Goal: Complete application form: Complete application form

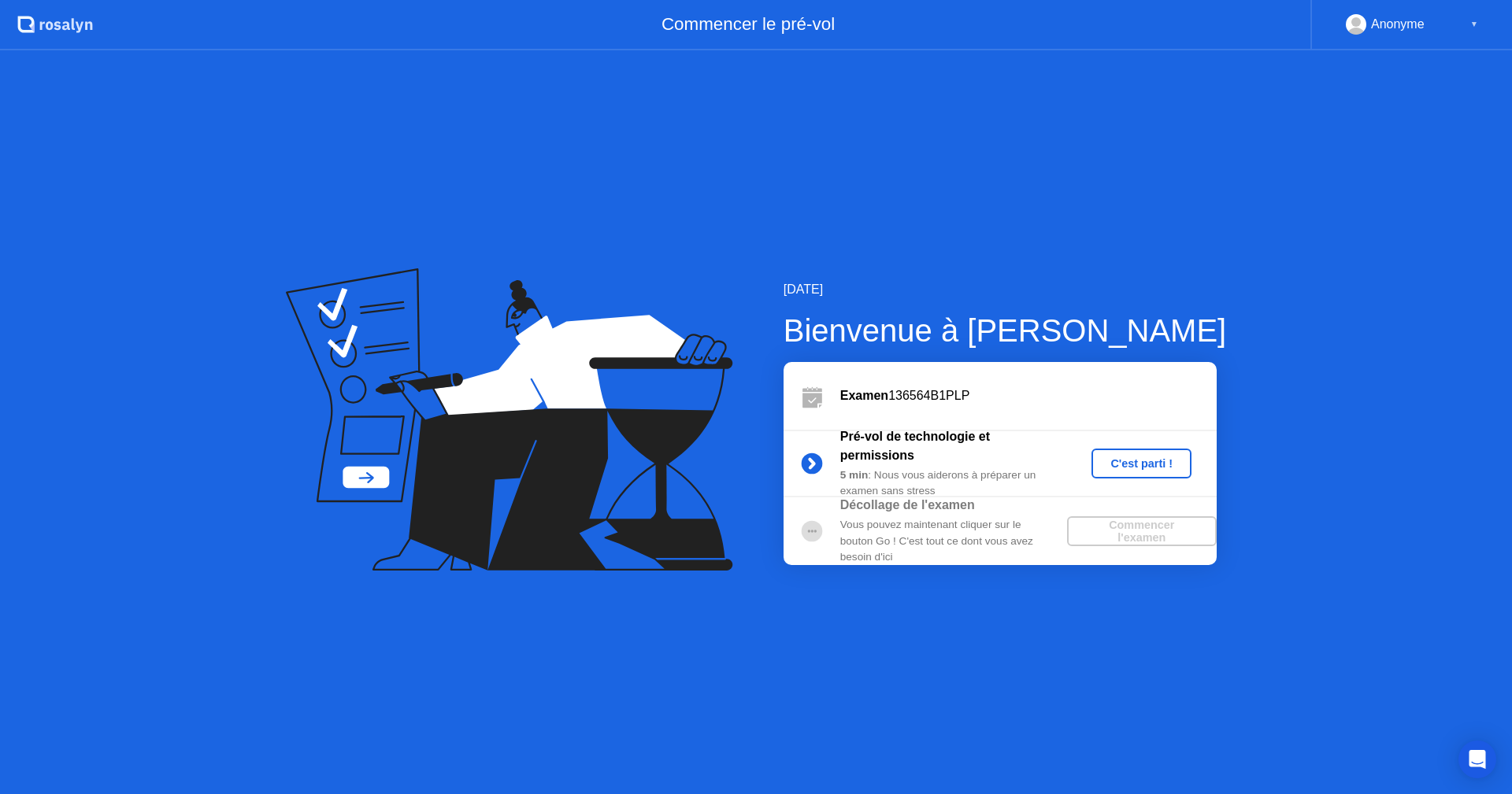
click at [1159, 463] on div "C'est parti !" at bounding box center [1141, 463] width 87 height 13
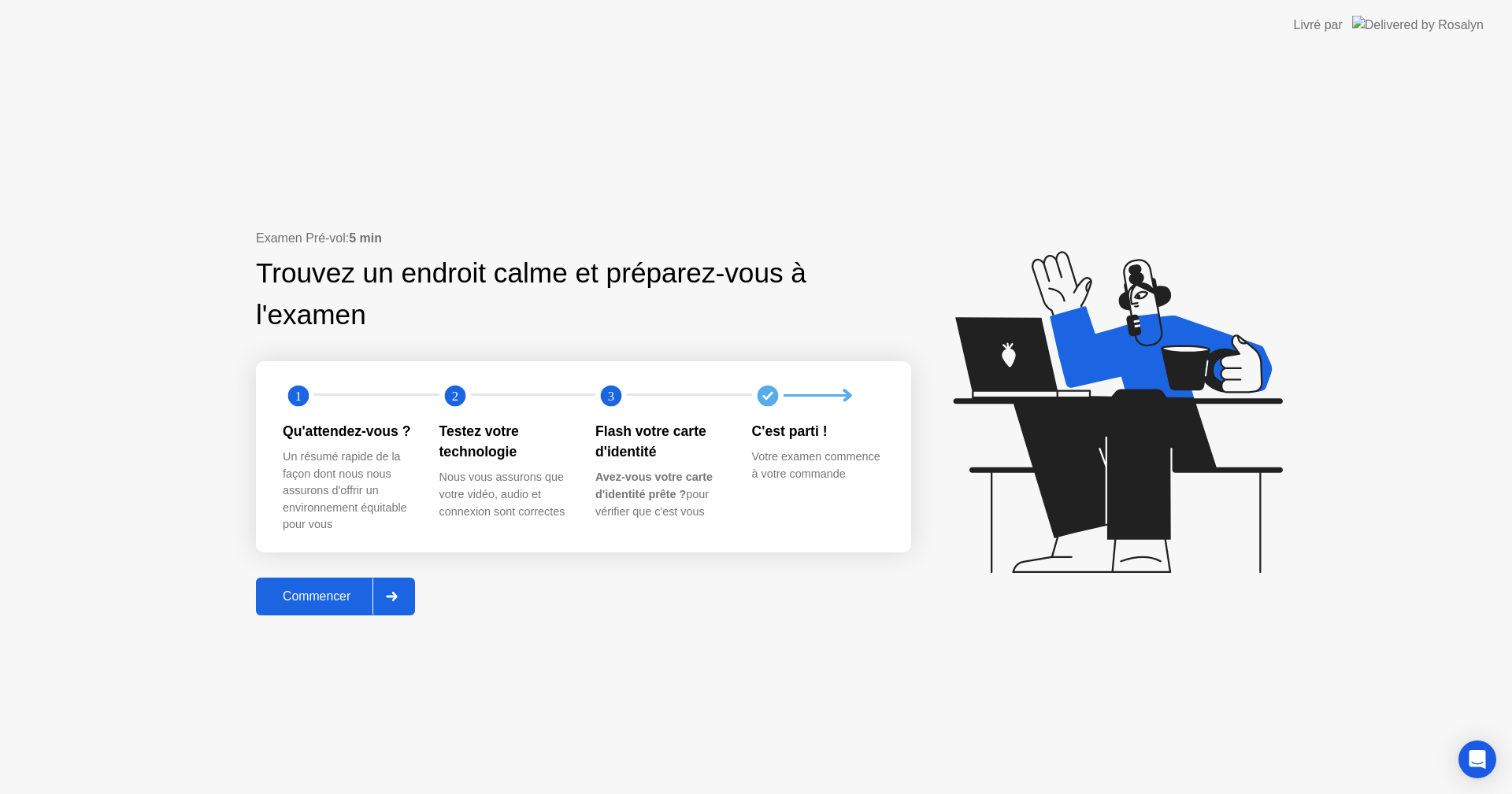
click at [398, 595] on icon at bounding box center [392, 597] width 12 height 10
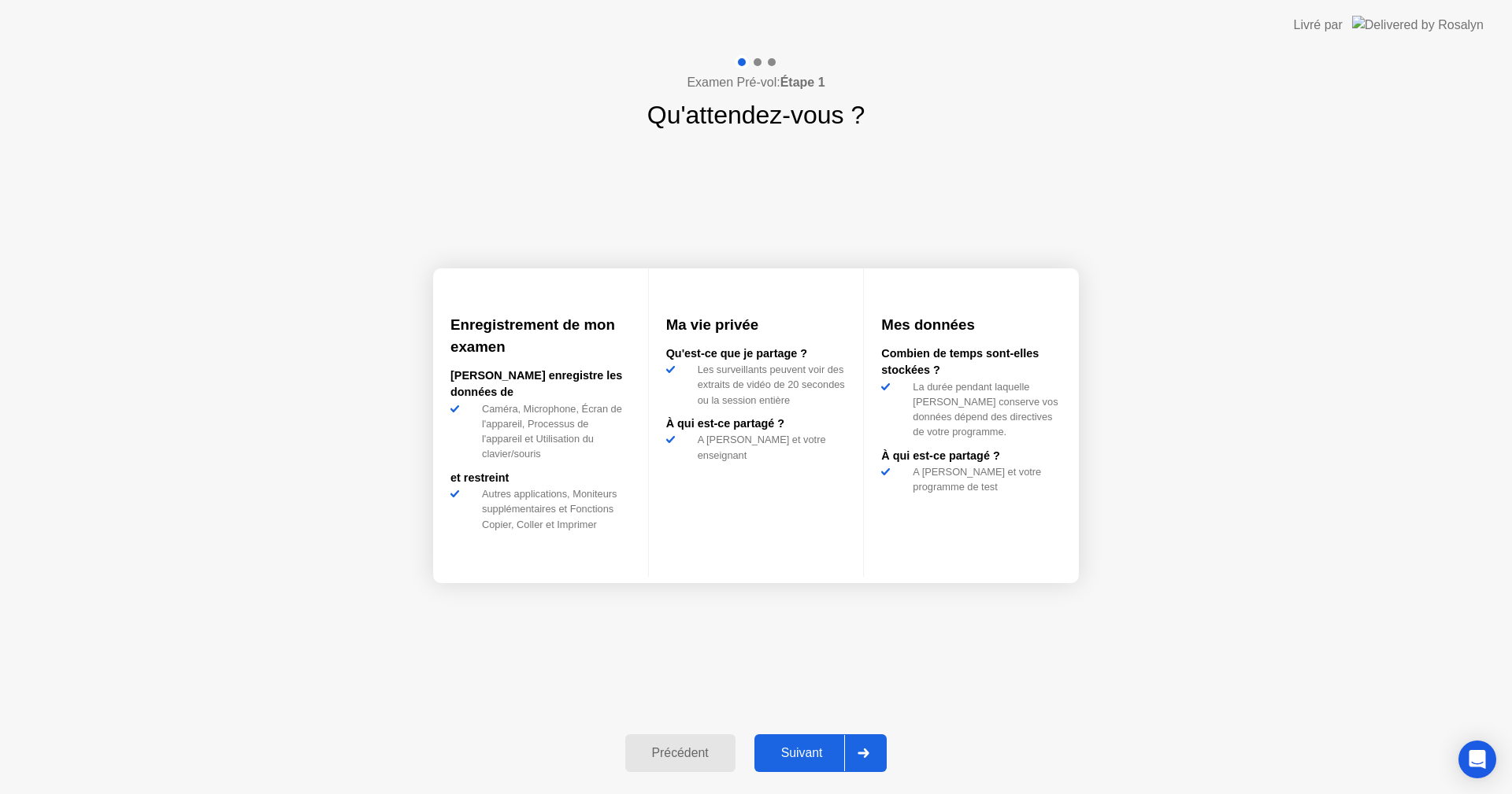
click at [855, 740] on div at bounding box center [863, 753] width 38 height 36
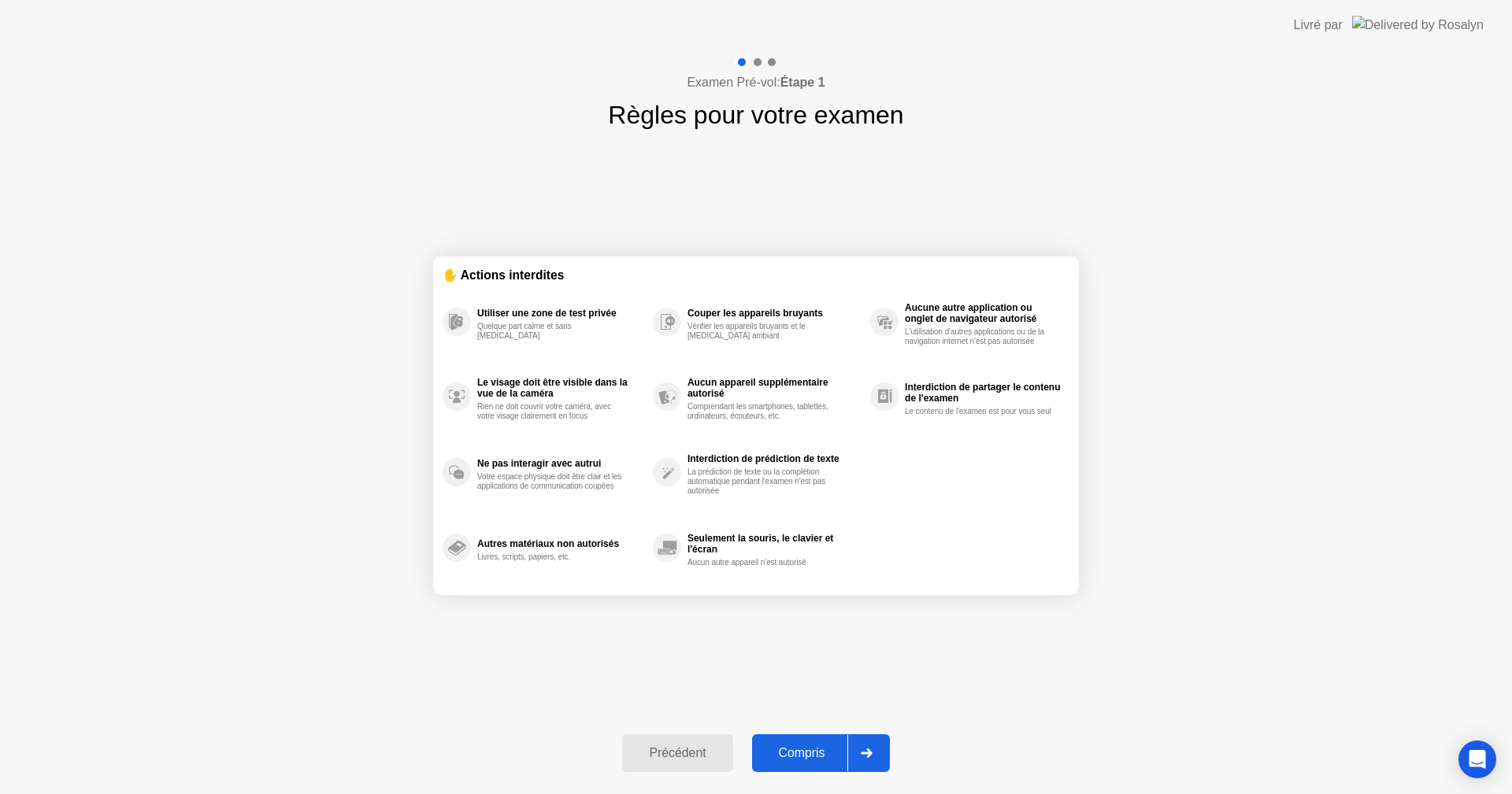
click at [855, 740] on div at bounding box center [866, 753] width 38 height 36
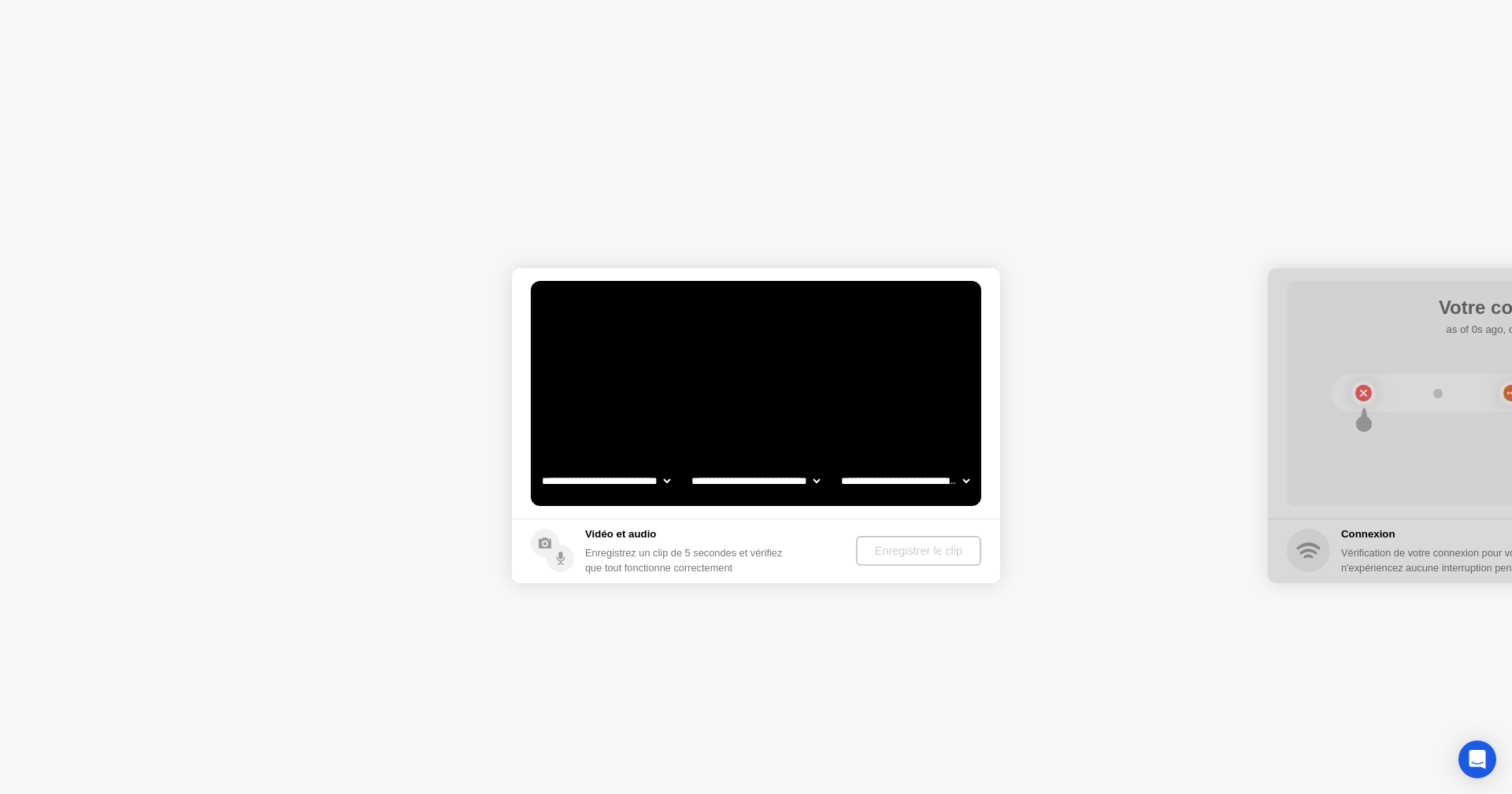
select select "**********"
select select "*******"
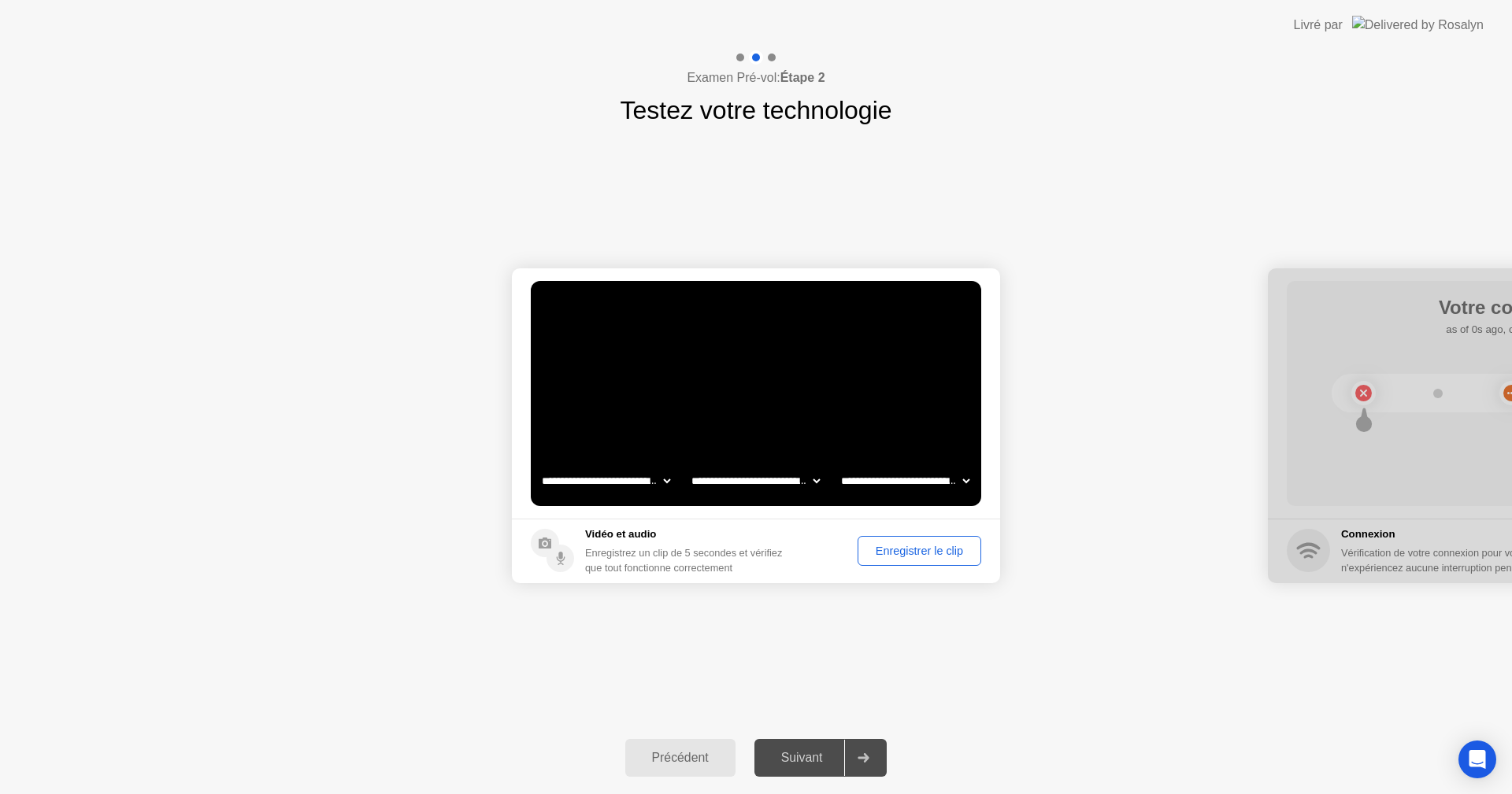
click at [917, 540] on button "Enregistrer le clip" at bounding box center [920, 551] width 123 height 30
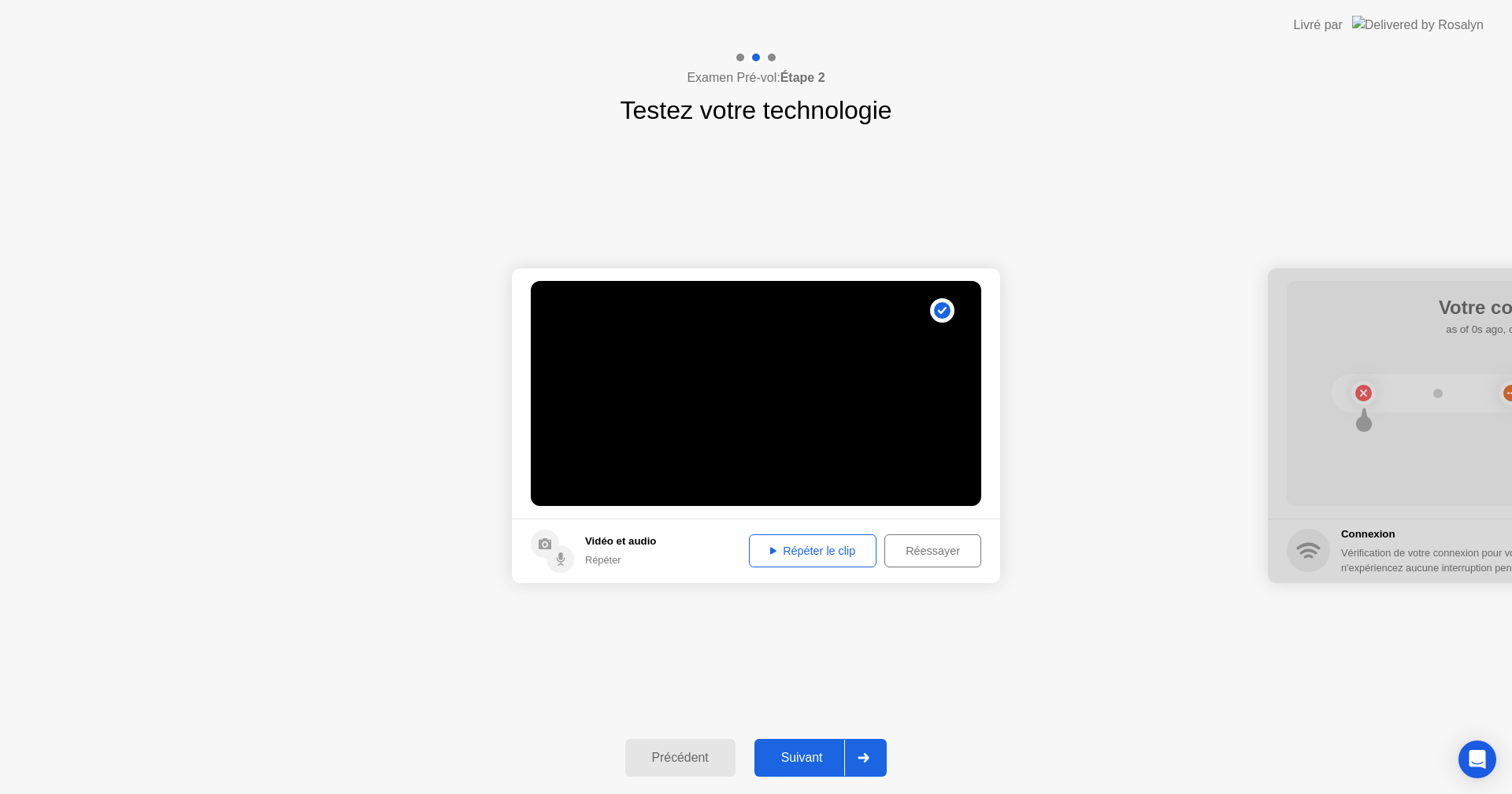
click at [827, 545] on div "Répéter le clip" at bounding box center [812, 551] width 117 height 13
click at [830, 751] on div "Suivant" at bounding box center [802, 758] width 86 height 14
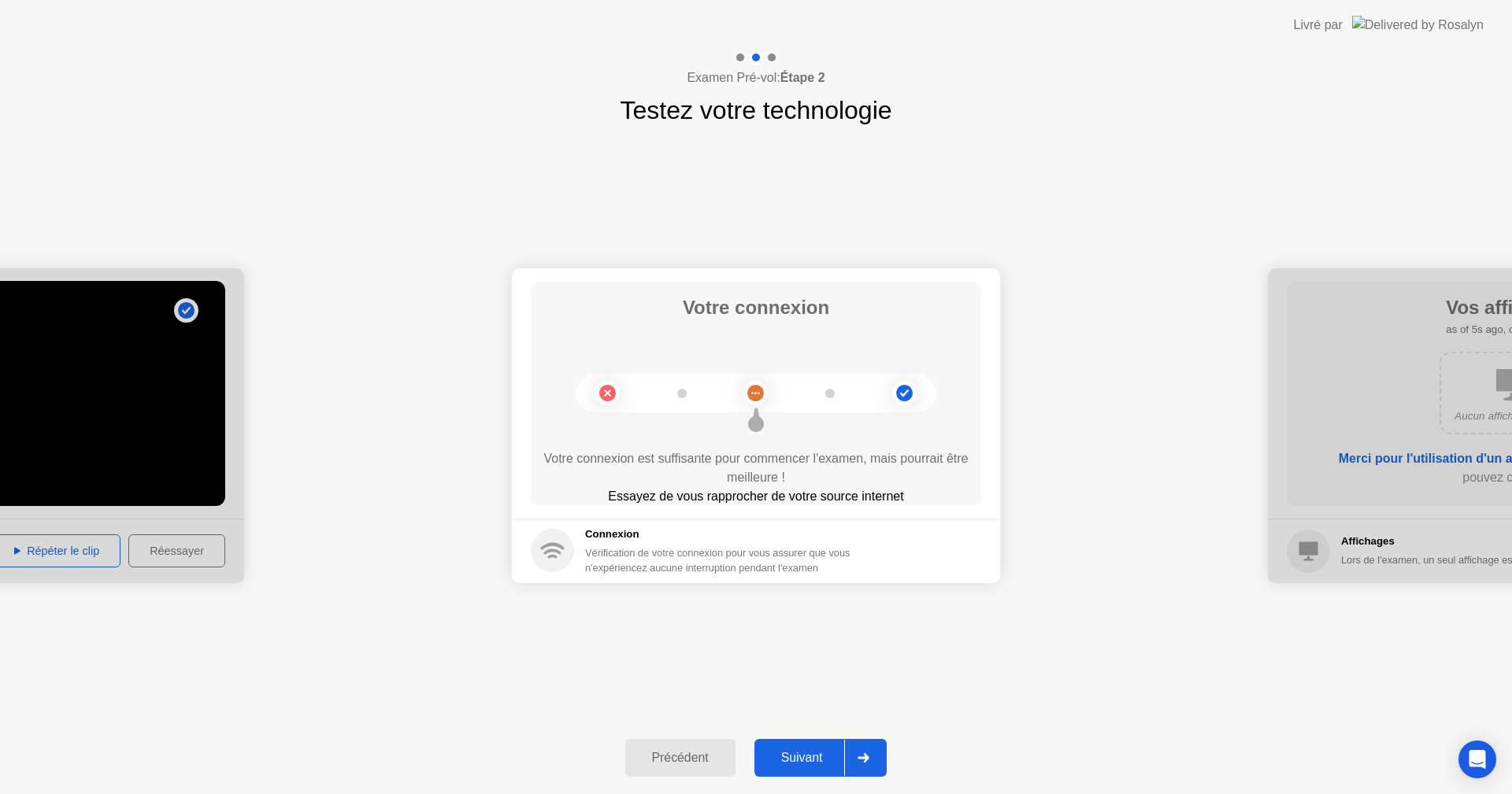
click at [828, 757] on div "Suivant" at bounding box center [802, 758] width 86 height 14
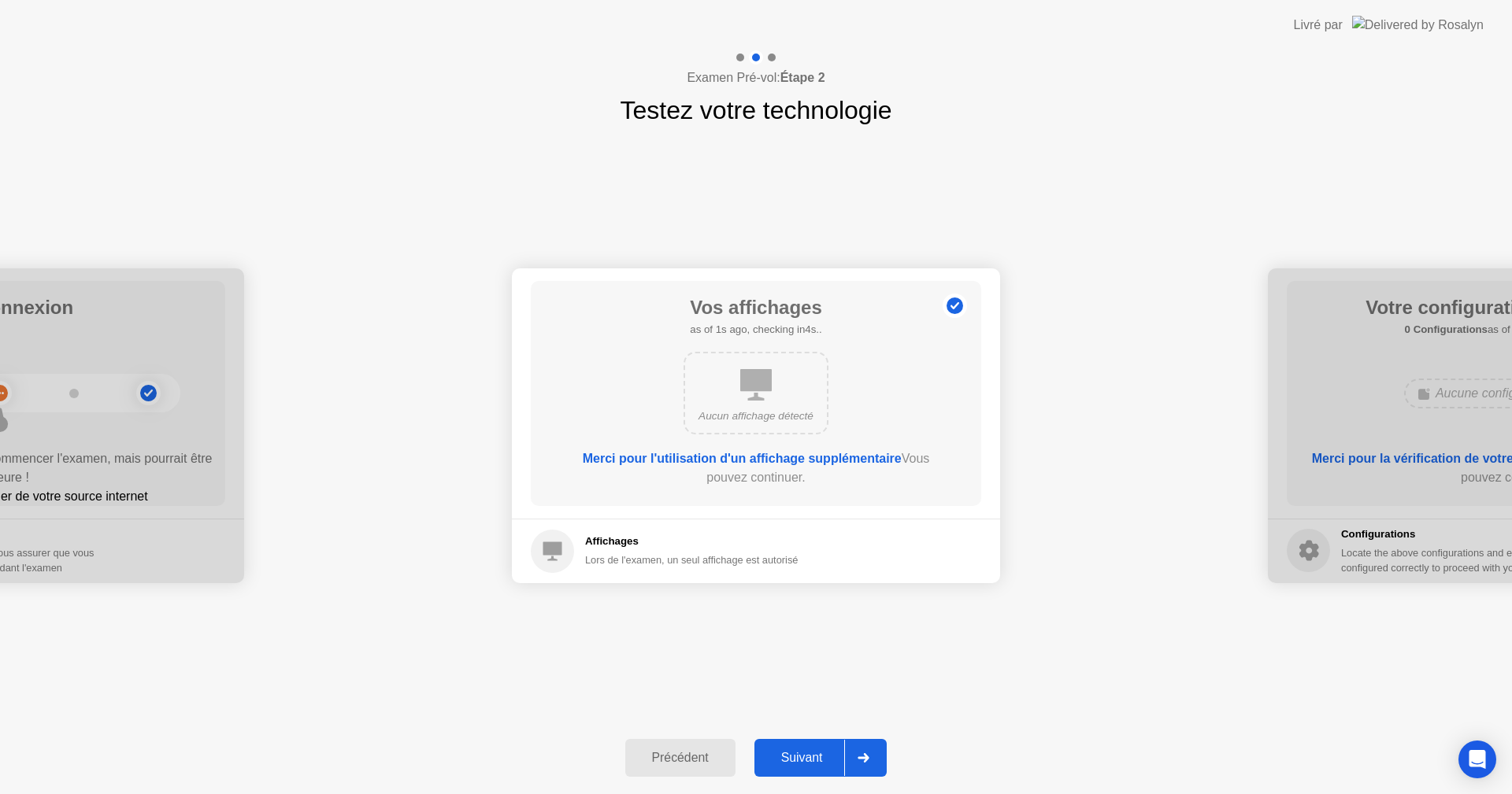
click at [851, 757] on div at bounding box center [863, 758] width 38 height 36
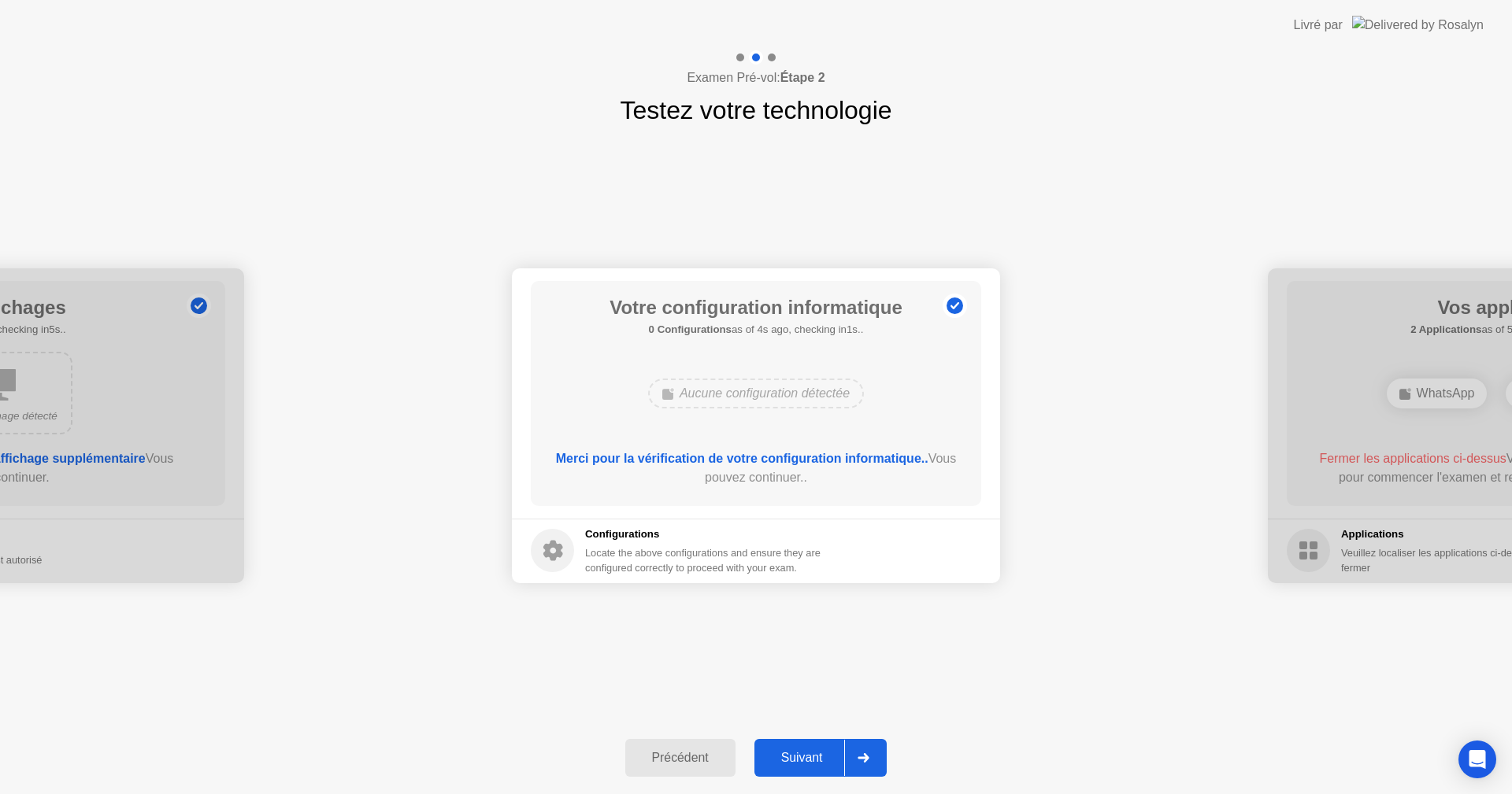
click at [851, 757] on div at bounding box center [863, 758] width 38 height 36
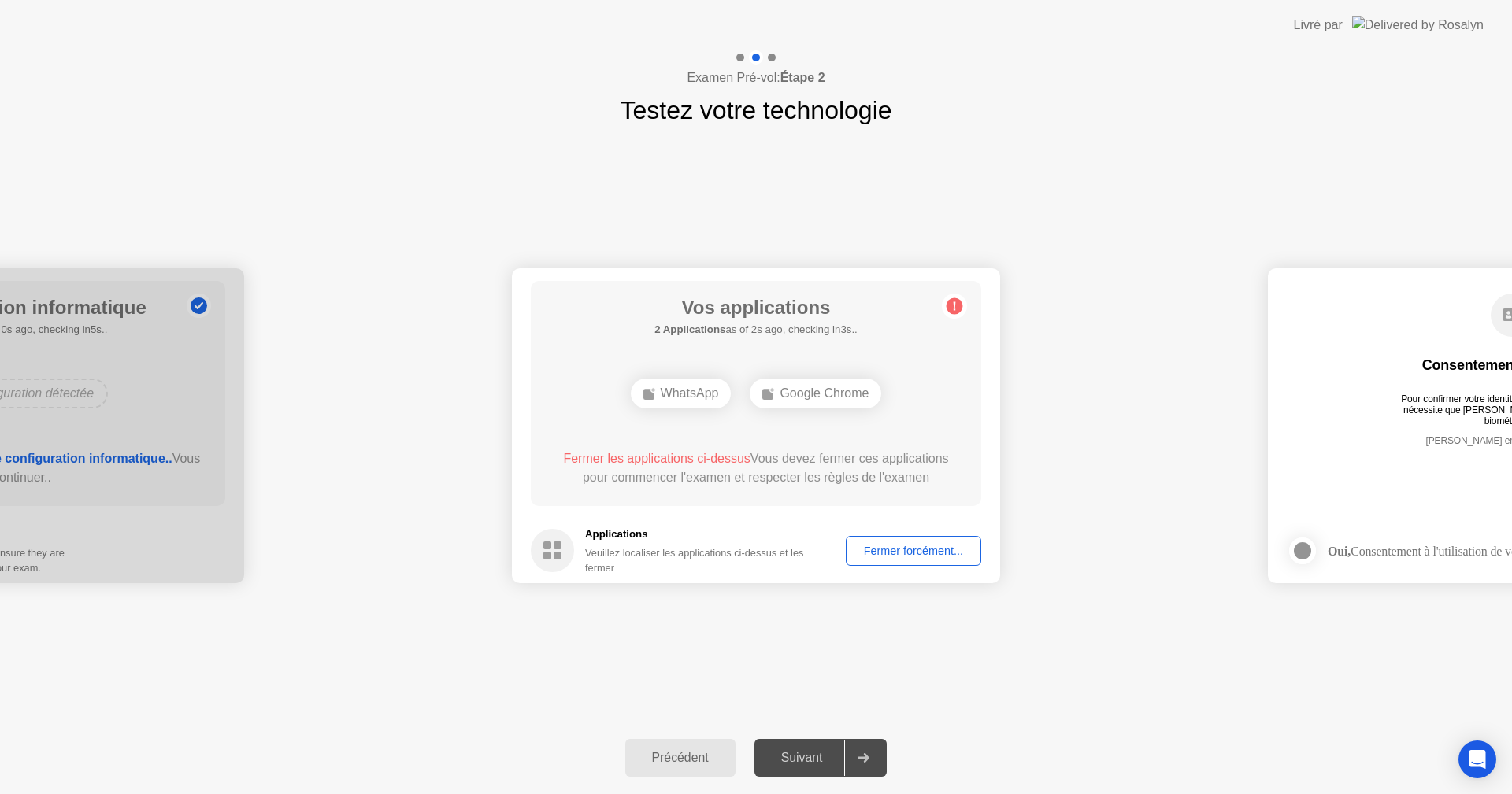
click at [921, 557] on div "Fermer forcément..." at bounding box center [913, 551] width 124 height 13
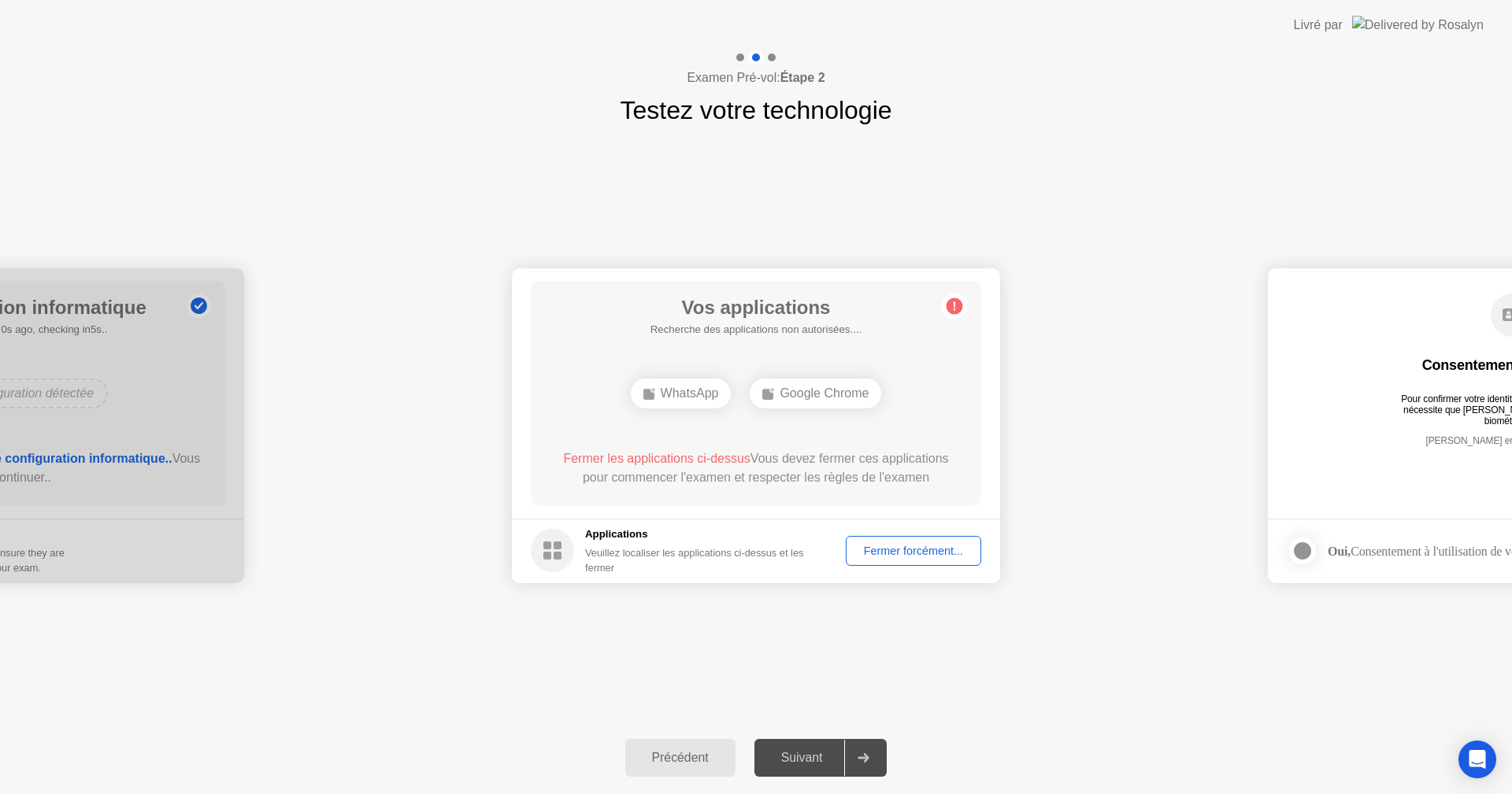
click at [897, 557] on div "Fermer forcément..." at bounding box center [913, 551] width 124 height 13
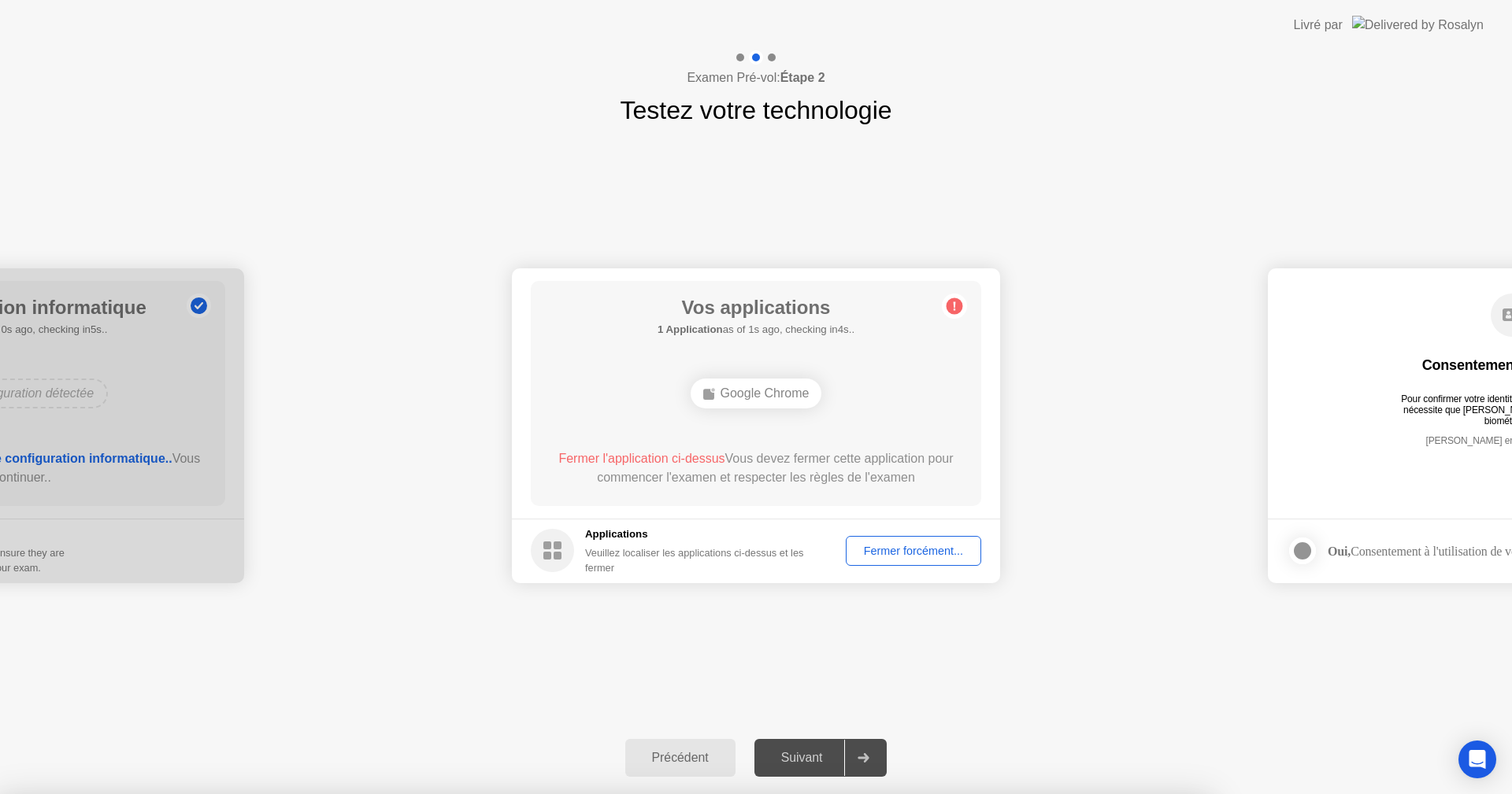
click at [897, 794] on div at bounding box center [756, 794] width 1512 height 0
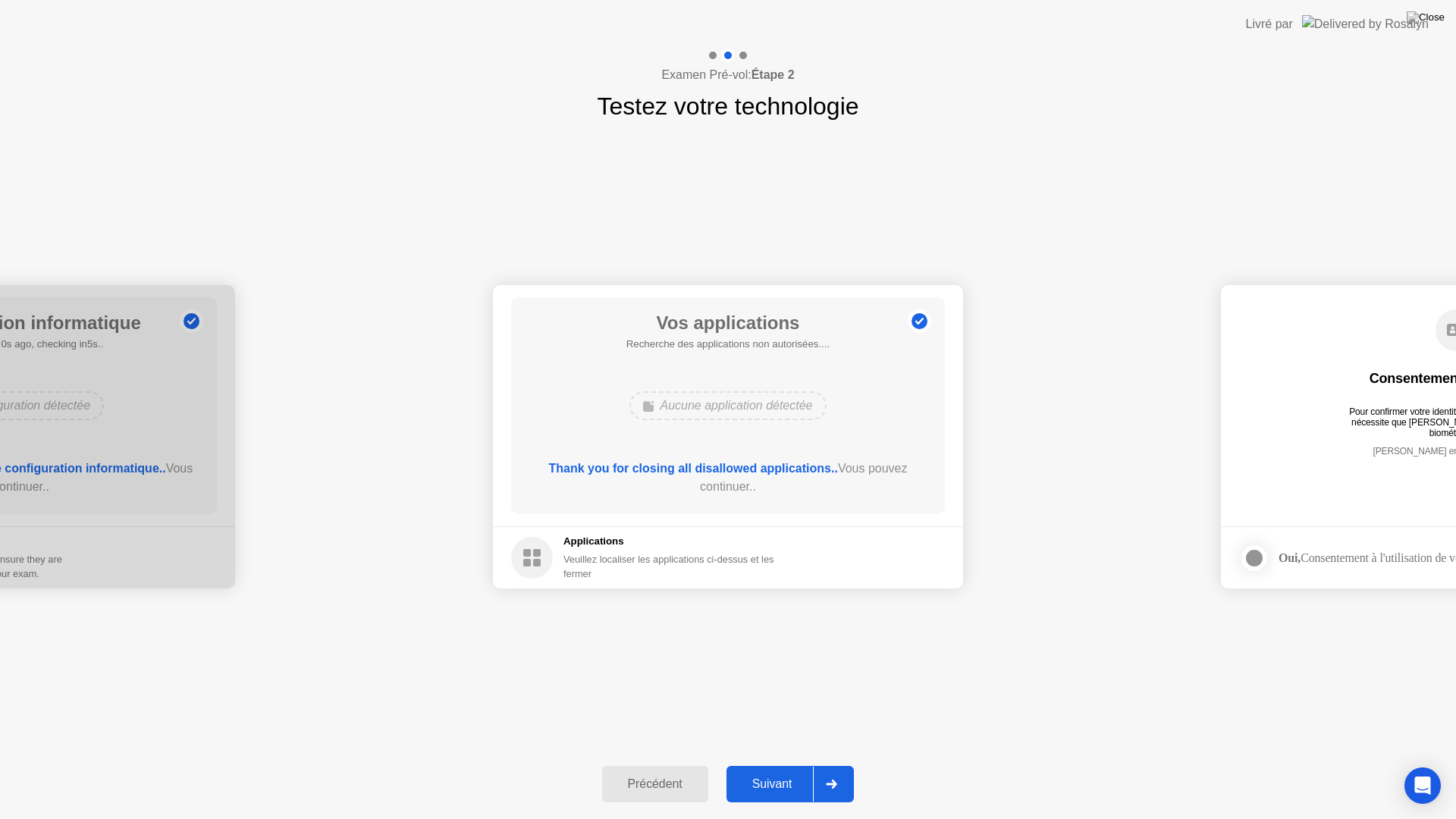
click at [836, 764] on div at bounding box center [831, 783] width 37 height 35
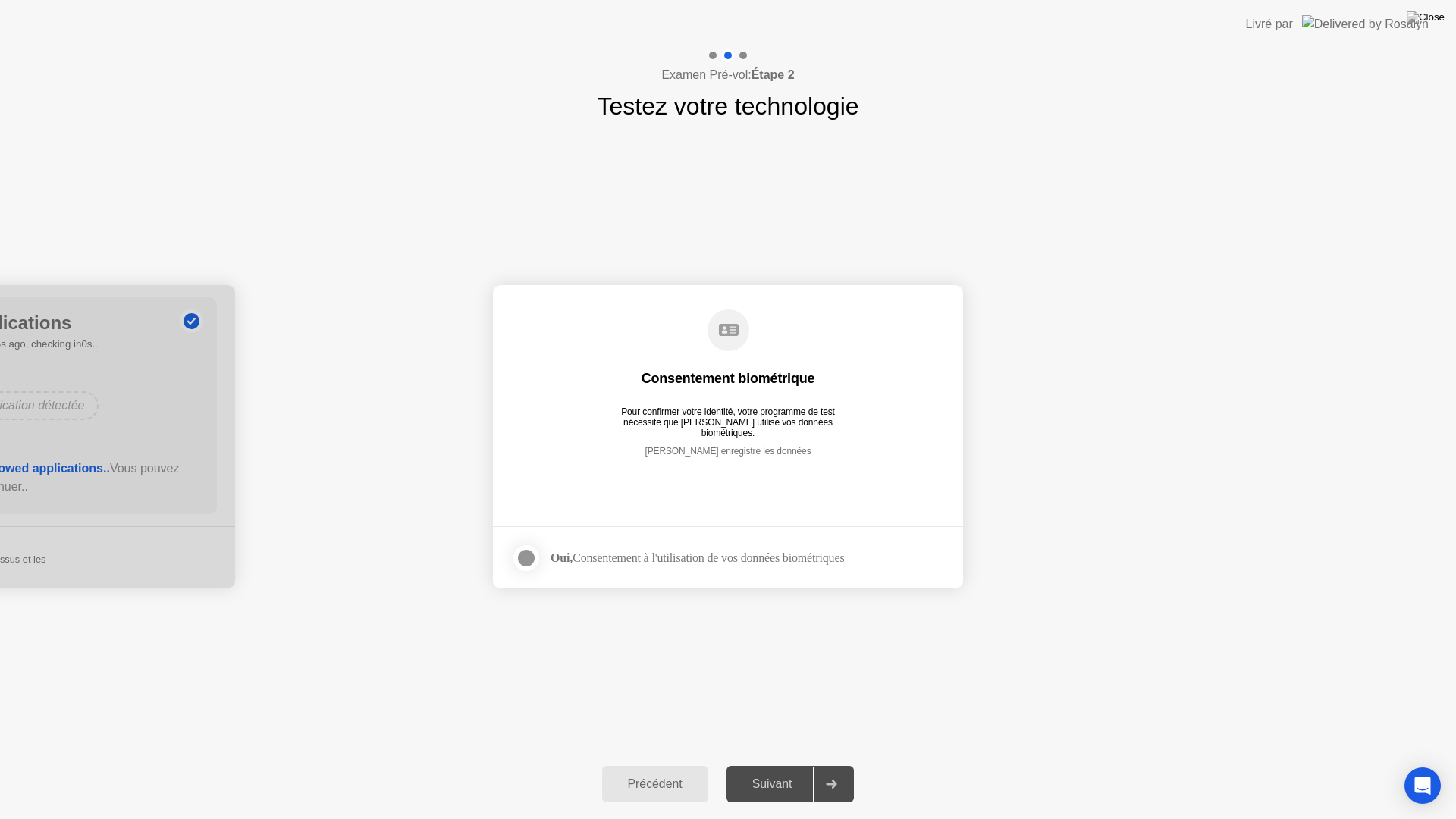
click at [836, 764] on div at bounding box center [831, 783] width 37 height 35
click at [530, 557] on div at bounding box center [525, 557] width 18 height 18
click at [827, 764] on div at bounding box center [831, 783] width 37 height 35
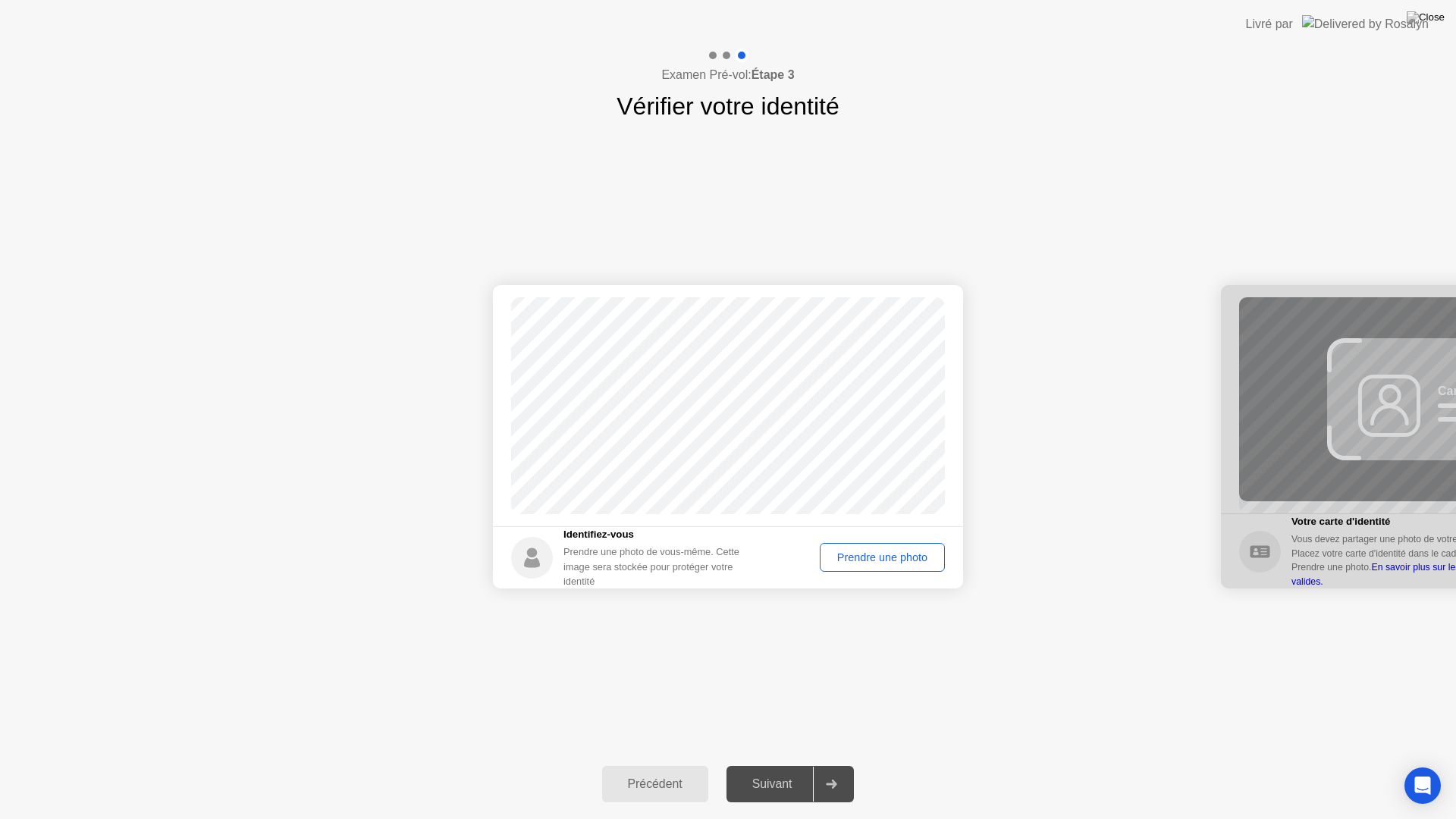
click at [862, 567] on button "Prendre une photo" at bounding box center [882, 557] width 125 height 29
click at [844, 764] on div at bounding box center [831, 783] width 37 height 35
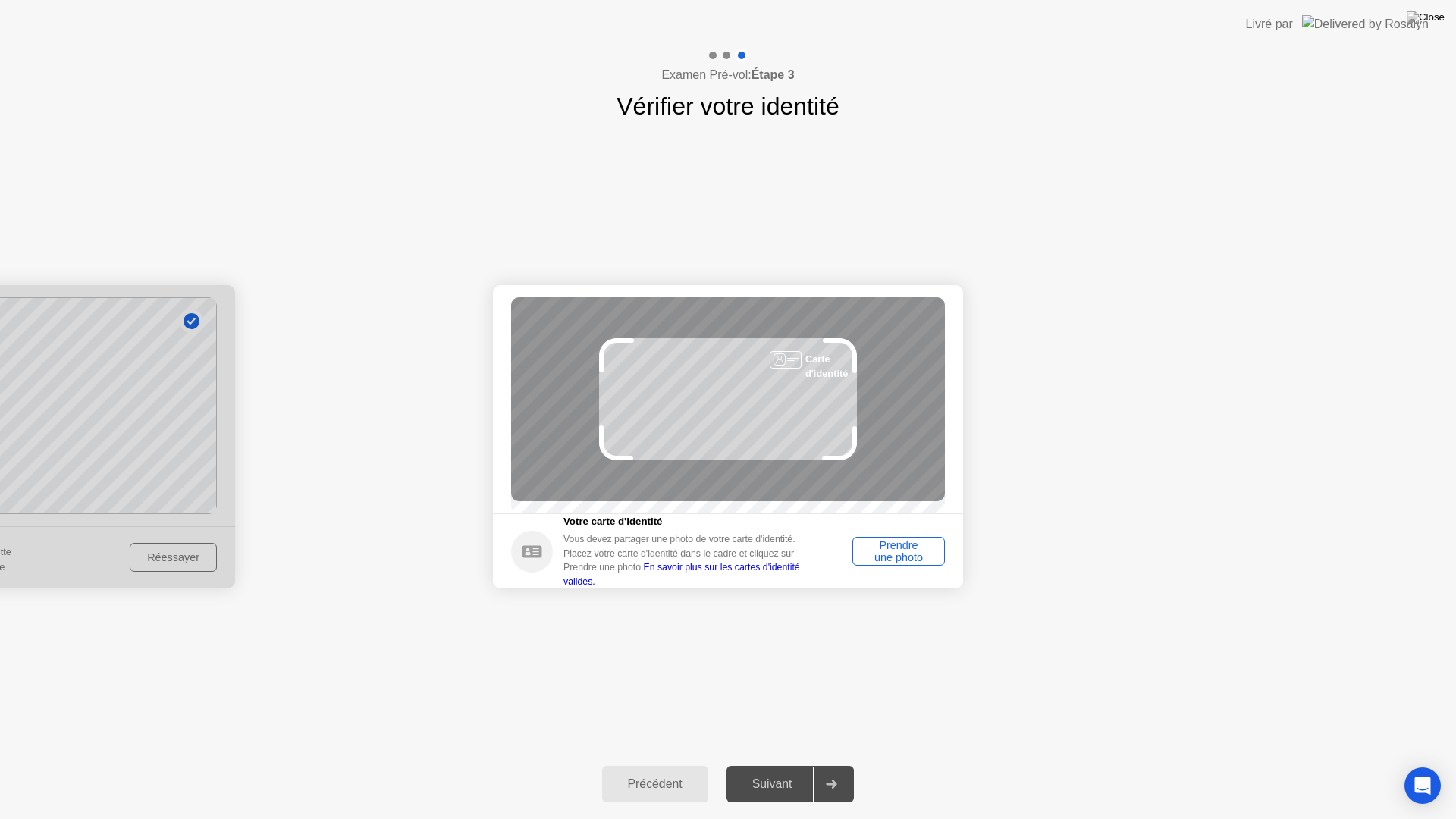
click at [883, 564] on div "Prendre une photo" at bounding box center [899, 551] width 82 height 25
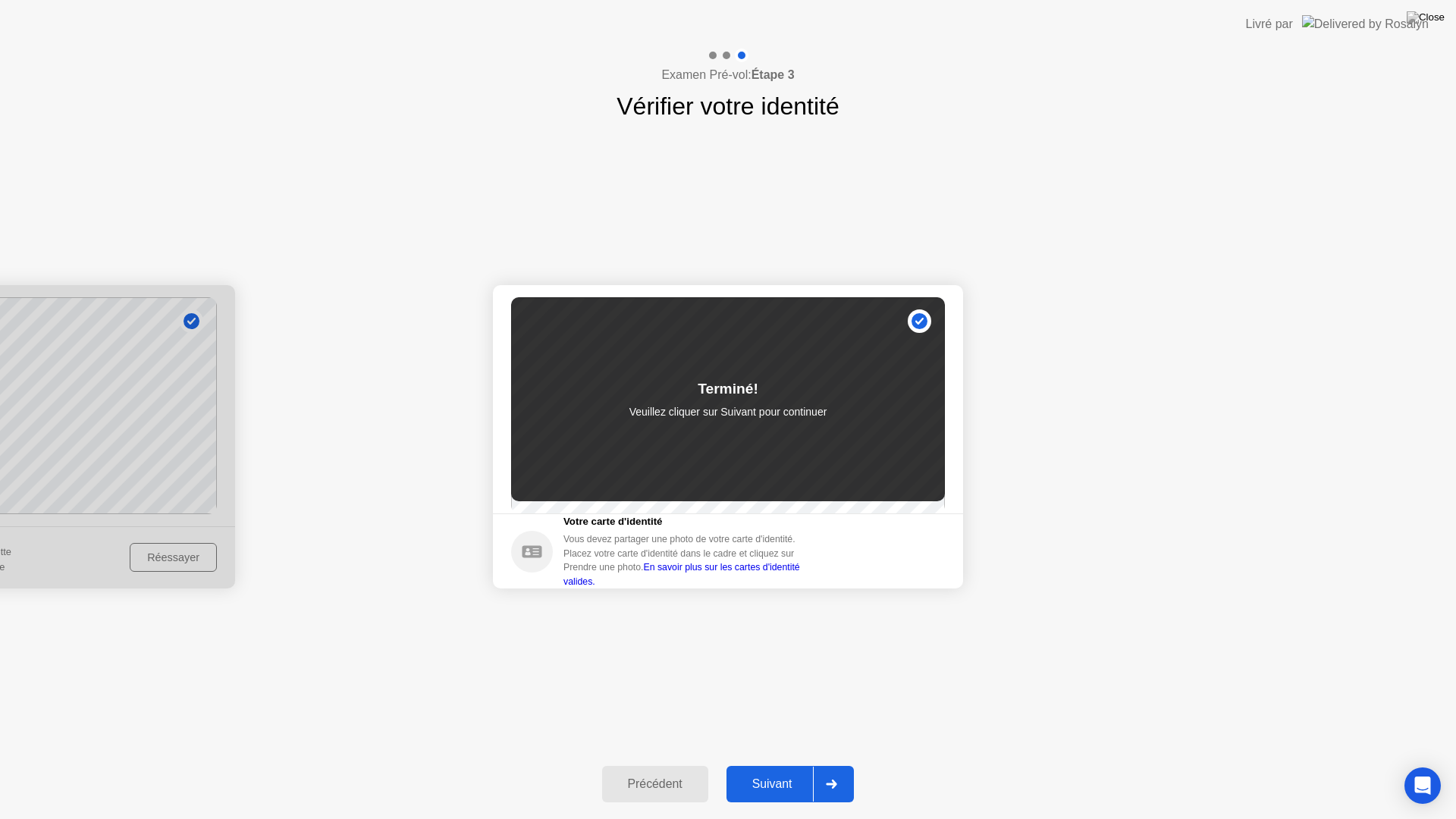
click at [849, 764] on div at bounding box center [831, 783] width 37 height 35
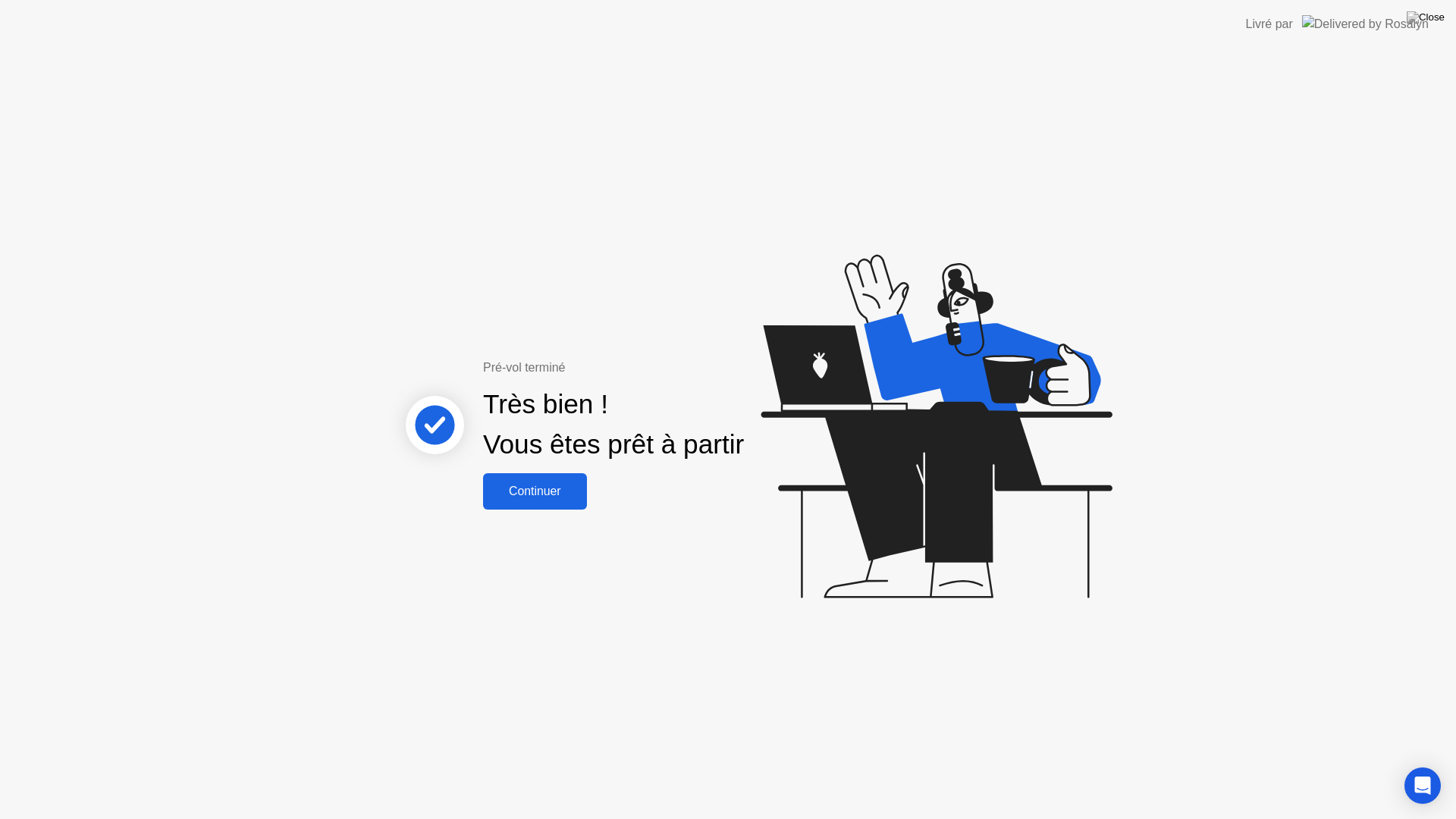
click at [571, 496] on div "Continuer" at bounding box center [535, 491] width 95 height 13
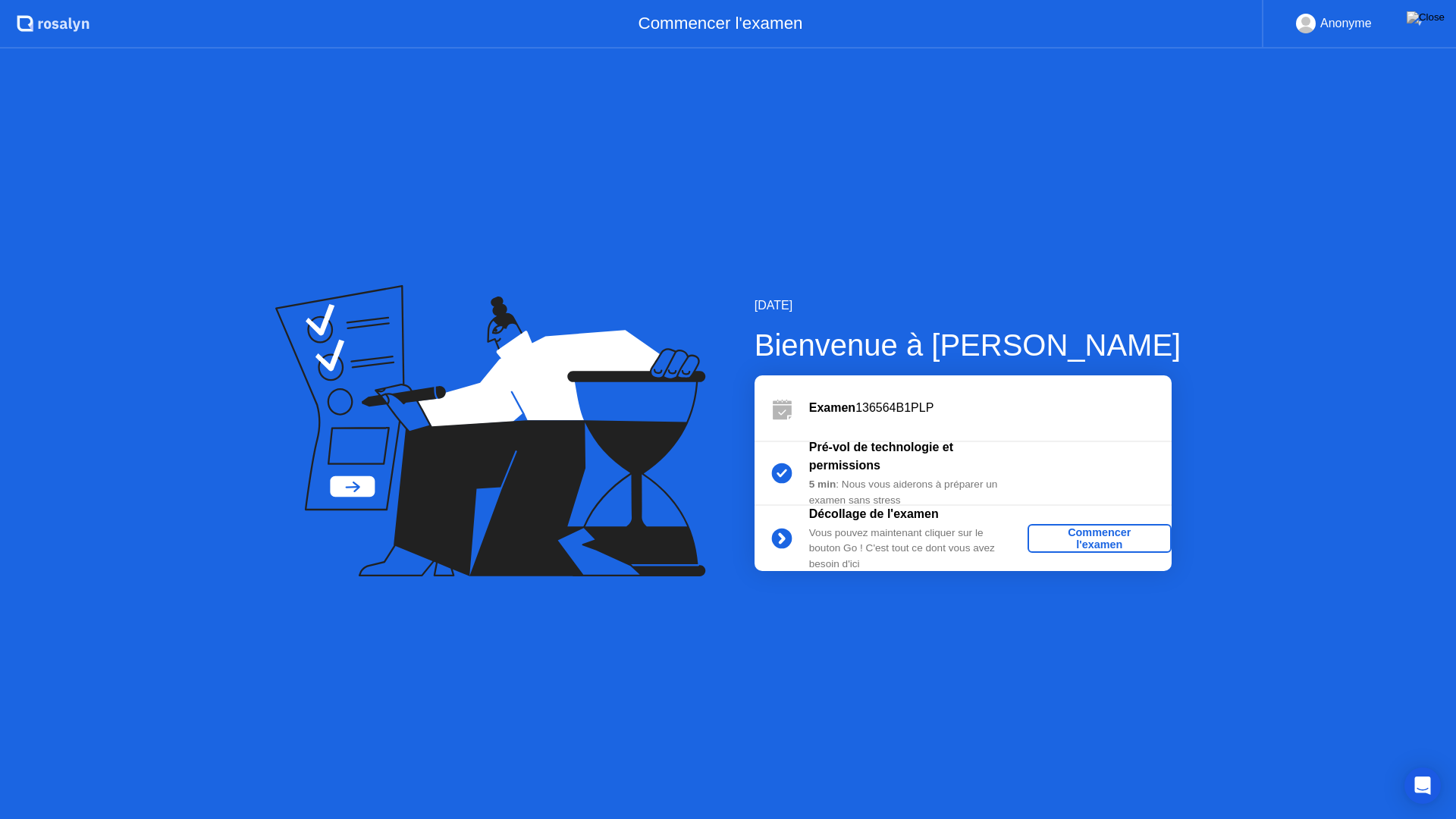
click at [1071, 538] on div "Commencer l'examen" at bounding box center [1100, 538] width 132 height 25
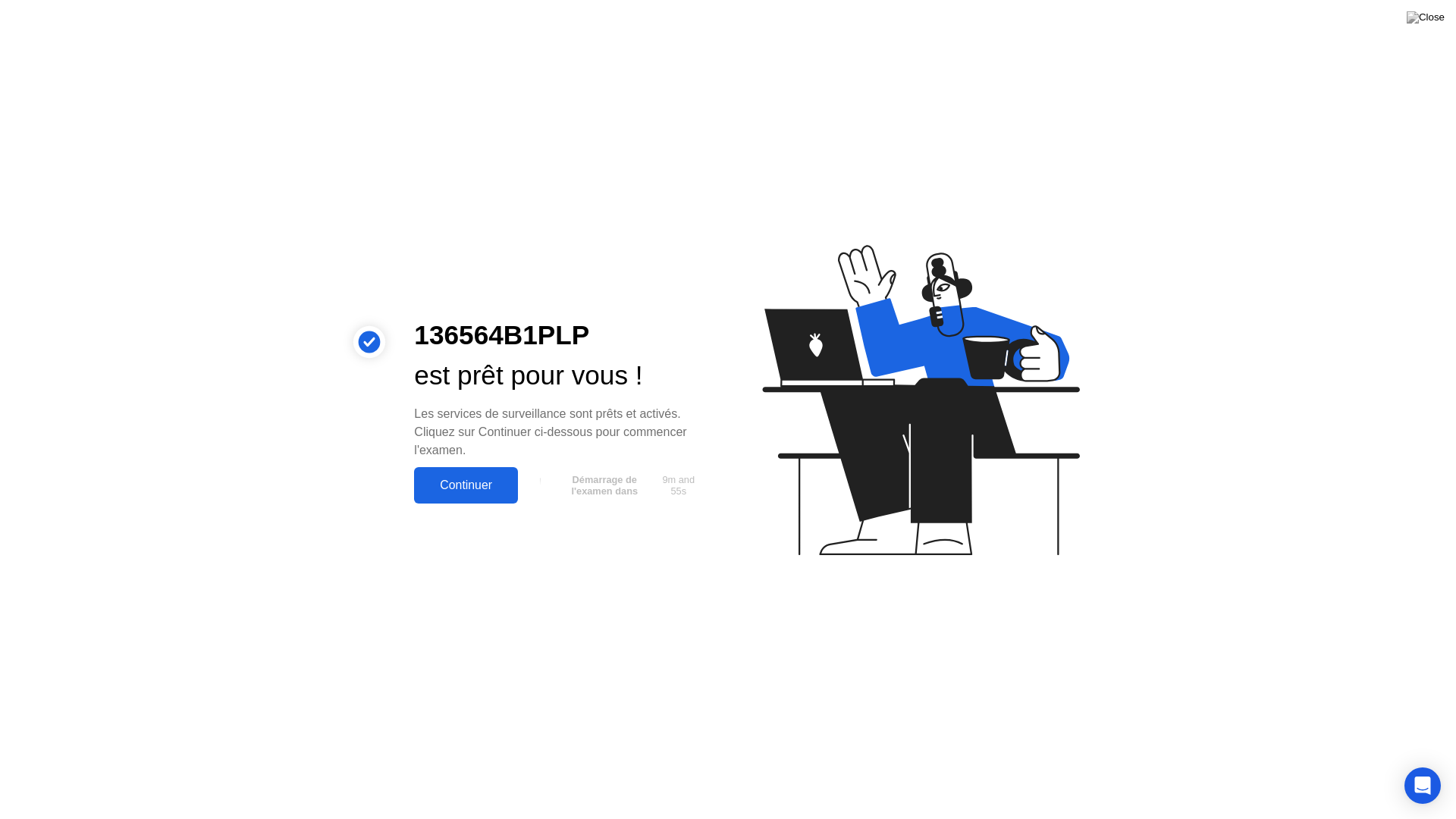
click at [498, 482] on div "Continuer" at bounding box center [466, 484] width 95 height 13
